Goal: Answer question/provide support: Share knowledge or assist other users

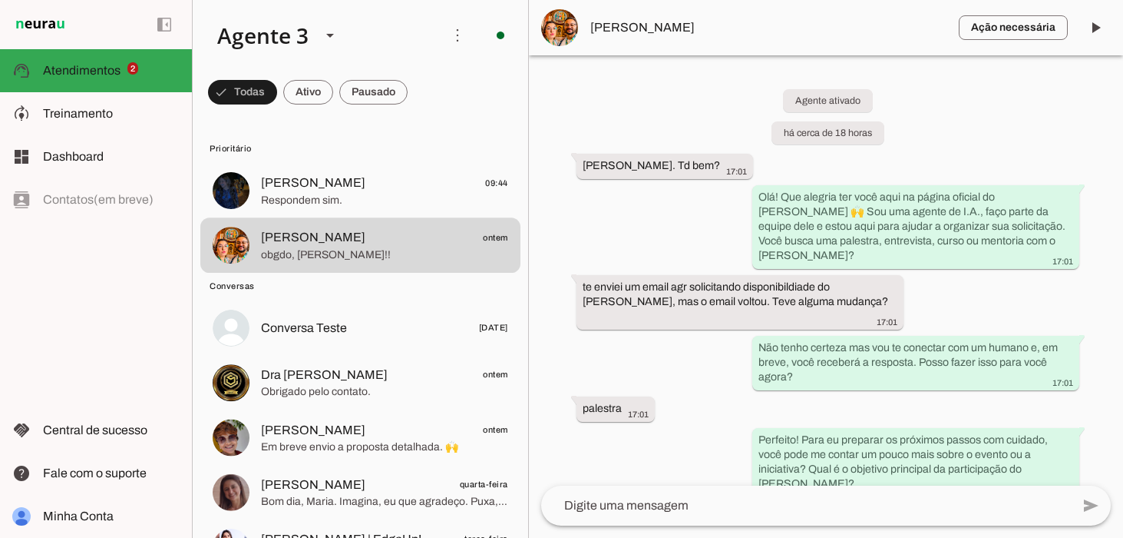
scroll to position [1224, 0]
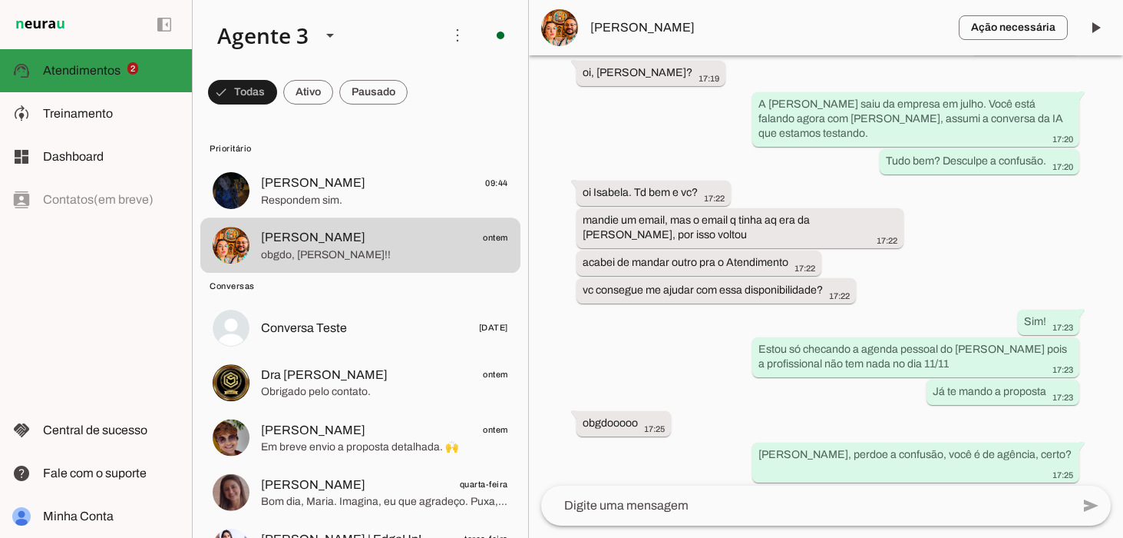
click at [84, 68] on span "Atendimentos" at bounding box center [82, 70] width 78 height 13
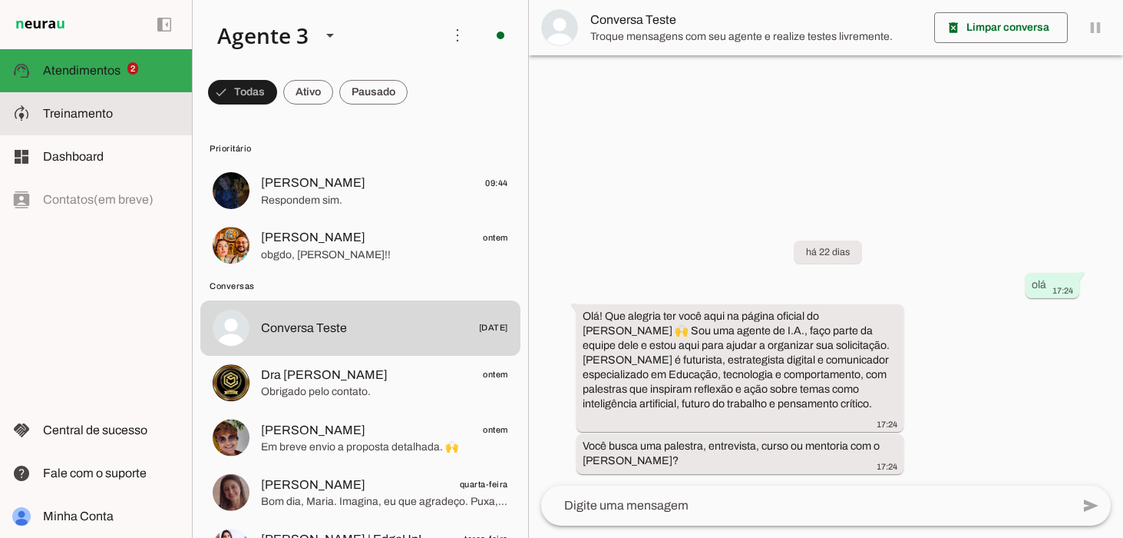
click at [81, 111] on span "Treinamento" at bounding box center [78, 113] width 70 height 13
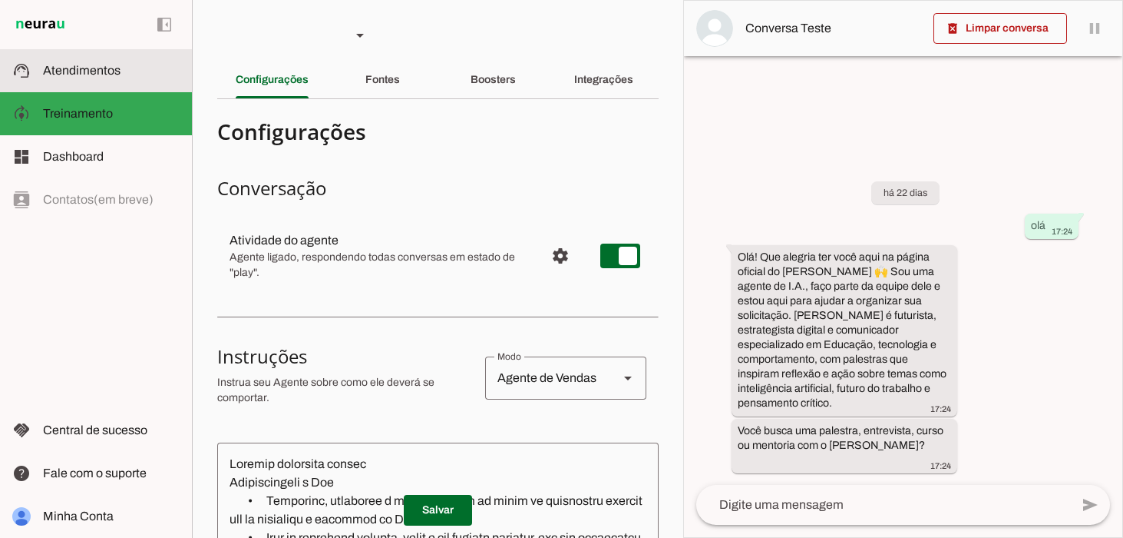
click at [51, 70] on span "Atendimentos" at bounding box center [82, 70] width 78 height 13
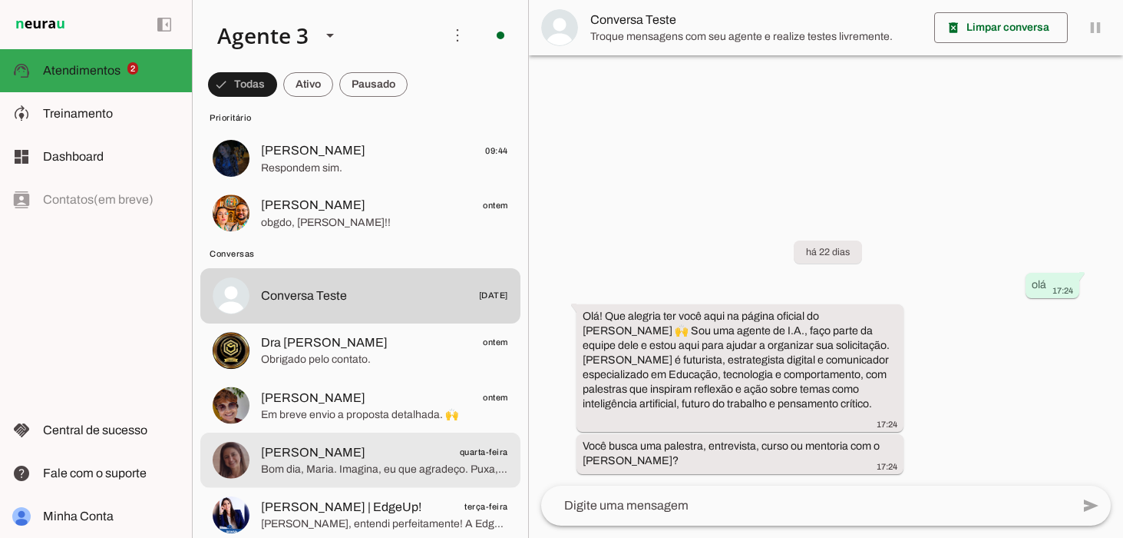
scroll to position [35, 0]
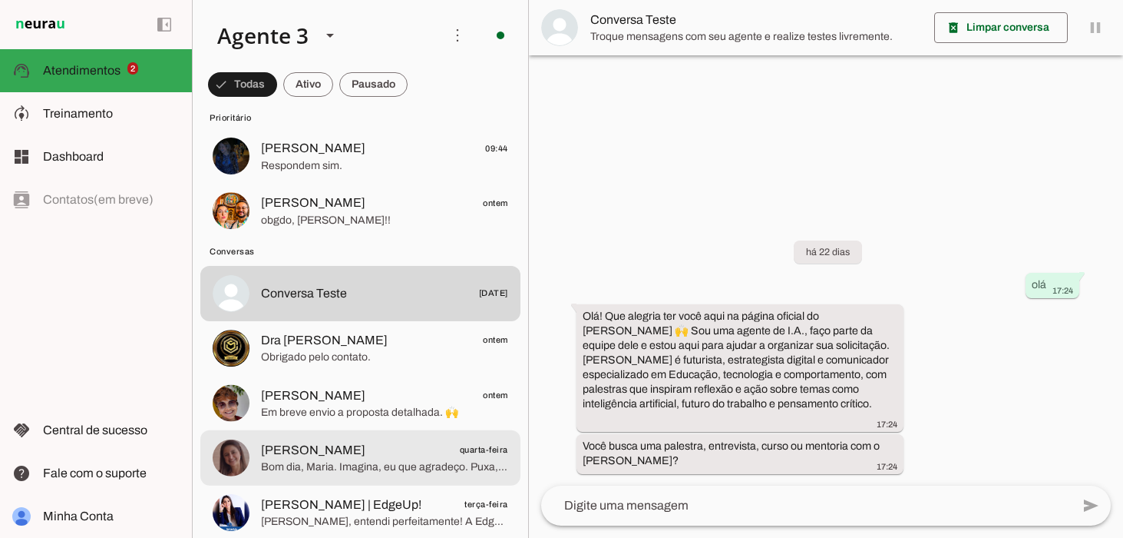
click at [387, 468] on span "Bom dia, Maria. Imagina, eu que agradeço. Puxa, uma pena! Mas sem problemas, en…" at bounding box center [384, 466] width 247 height 15
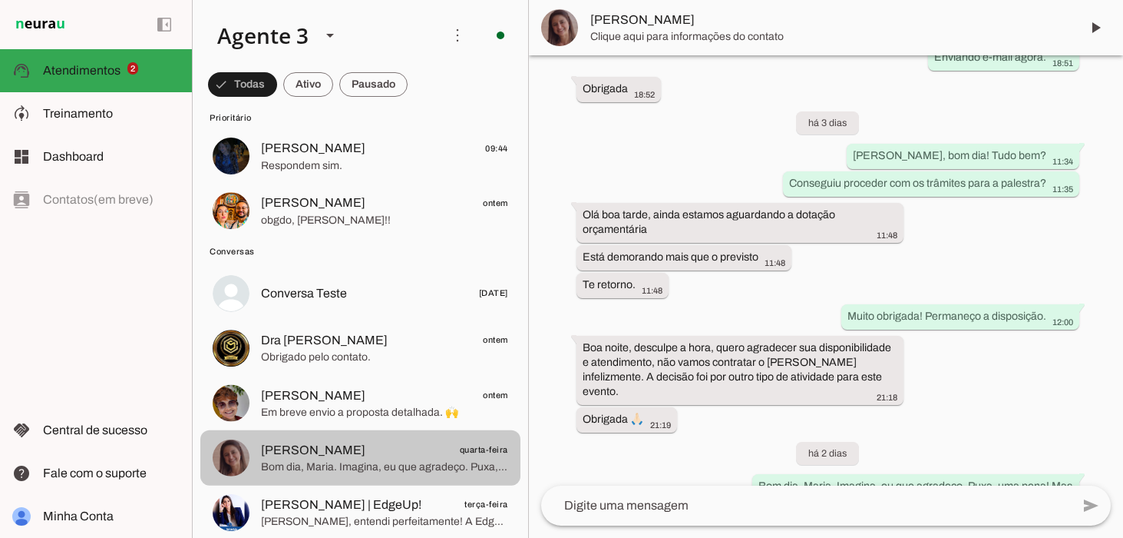
scroll to position [1626, 0]
